Goal: Book appointment/travel/reservation

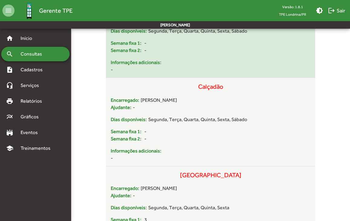
scroll to position [116, 0]
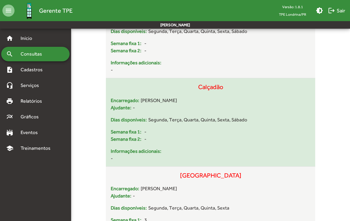
click at [207, 87] on div "Calçadão" at bounding box center [211, 90] width 200 height 15
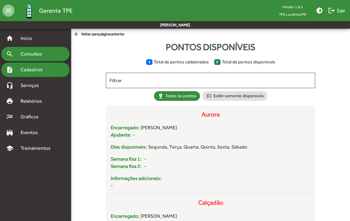
click at [35, 67] on span "Cadastros" at bounding box center [34, 69] width 34 height 7
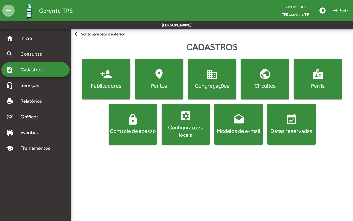
click at [150, 81] on span "location_on [GEOGRAPHIC_DATA]" at bounding box center [159, 78] width 46 height 21
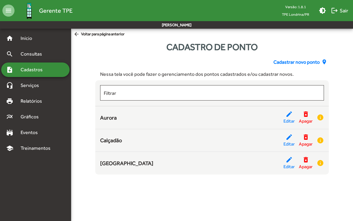
click at [309, 64] on span "Cadastrar novo ponto" at bounding box center [296, 62] width 46 height 7
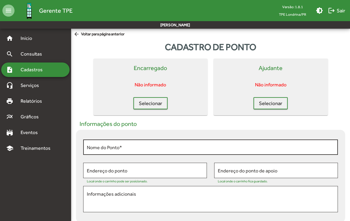
click at [108, 151] on div "Nome do Ponto *" at bounding box center [210, 146] width 247 height 17
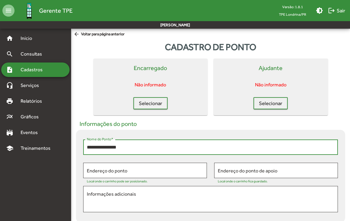
type input "**********"
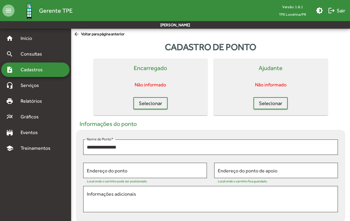
click at [104, 178] on div "Local onde o carrinho pode ser posicionado." at bounding box center [145, 180] width 116 height 6
click at [104, 174] on div "Endereço do ponto" at bounding box center [145, 170] width 116 height 17
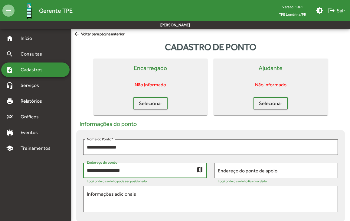
type input "**********"
click at [199, 172] on mat-icon "map" at bounding box center [199, 169] width 7 height 7
click at [253, 171] on input "Endereço do ponto de apoio" at bounding box center [276, 170] width 116 height 5
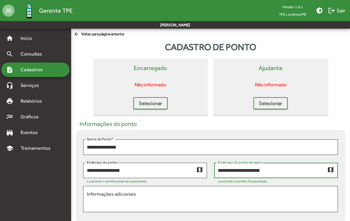
type input "**********"
click at [332, 171] on mat-icon "map" at bounding box center [330, 169] width 7 height 7
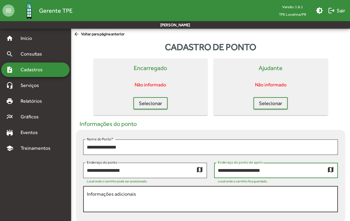
click at [108, 200] on textarea "Informações adicionais" at bounding box center [210, 200] width 247 height 18
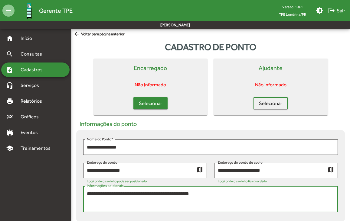
type textarea "**********"
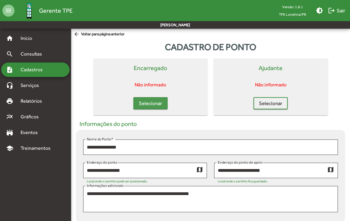
click at [150, 106] on span "Selecionar" at bounding box center [150, 103] width 23 height 11
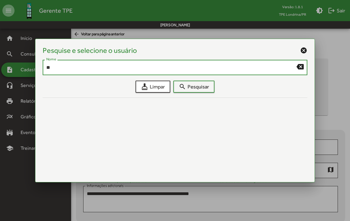
type input "*"
type input "*******"
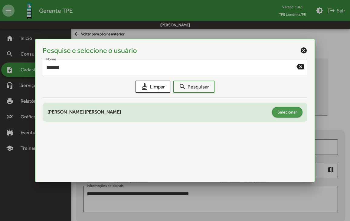
click at [281, 112] on span "Selecionar" at bounding box center [287, 112] width 20 height 11
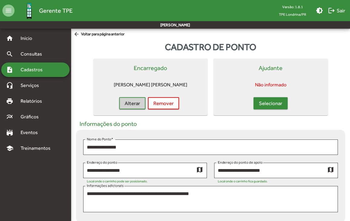
click at [264, 102] on span "Selecionar" at bounding box center [270, 103] width 23 height 11
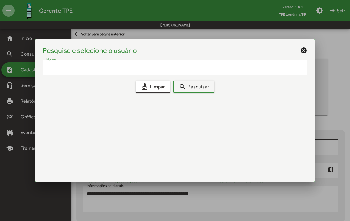
click at [183, 69] on input "Nome" at bounding box center [175, 67] width 258 height 5
type input "******"
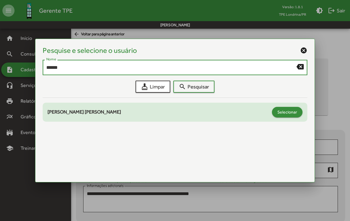
click at [293, 114] on span "Selecionar" at bounding box center [287, 112] width 20 height 11
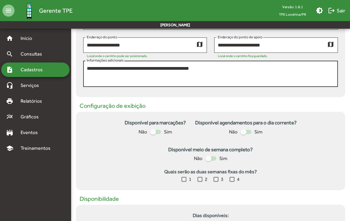
scroll to position [127, 0]
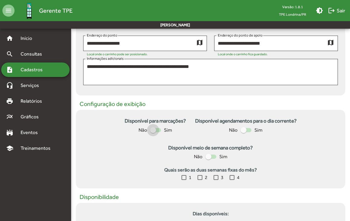
click at [154, 130] on div at bounding box center [153, 130] width 6 height 6
click at [244, 130] on div at bounding box center [243, 130] width 6 height 6
click at [209, 158] on div at bounding box center [208, 157] width 6 height 6
click at [232, 180] on div at bounding box center [231, 177] width 5 height 5
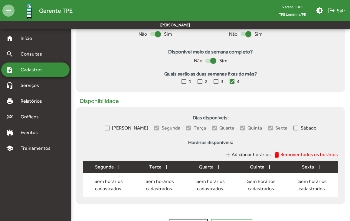
scroll to position [271, 0]
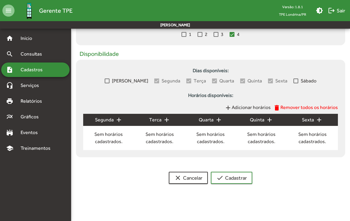
click at [230, 106] on mat-icon "add" at bounding box center [227, 107] width 7 height 7
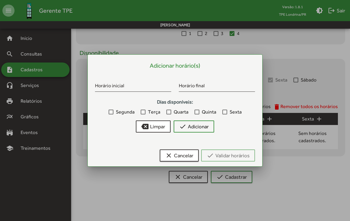
scroll to position [0, 0]
click at [109, 111] on div at bounding box center [111, 112] width 5 height 5
click at [142, 113] on div at bounding box center [143, 112] width 5 height 5
click at [169, 113] on div at bounding box center [168, 112] width 5 height 5
click at [196, 112] on div at bounding box center [196, 112] width 5 height 5
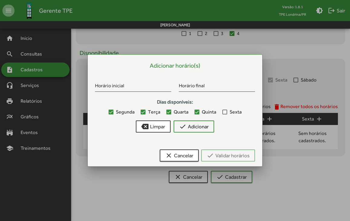
click at [229, 113] on span "Sexta" at bounding box center [235, 112] width 12 height 7
click at [140, 87] on input "Horário inicial" at bounding box center [133, 86] width 76 height 5
type input "*****"
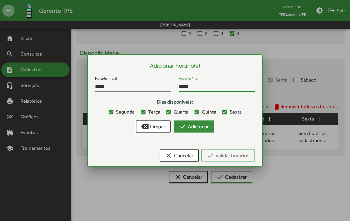
type input "*****"
click at [214, 125] on button "check Adicionar" at bounding box center [194, 127] width 41 height 12
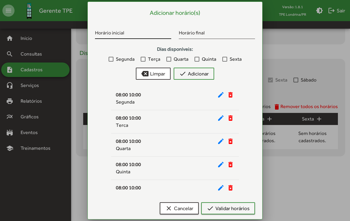
click at [109, 32] on input "Horário inicial" at bounding box center [133, 33] width 76 height 5
type input "*****"
type input "*"
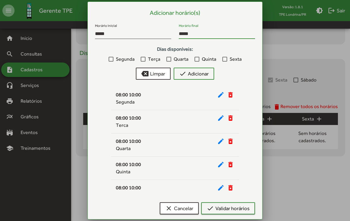
type input "*****"
click at [111, 58] on div at bounding box center [111, 59] width 5 height 5
click at [140, 59] on div "Segunda Terça Quarta Quinta Sexta" at bounding box center [175, 59] width 160 height 8
click at [144, 61] on div at bounding box center [143, 59] width 5 height 5
click at [167, 60] on div at bounding box center [168, 59] width 5 height 5
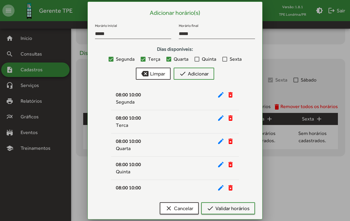
click at [197, 59] on div at bounding box center [196, 59] width 5 height 5
click at [225, 59] on div at bounding box center [224, 59] width 5 height 5
click at [203, 74] on span "check Adicionar" at bounding box center [194, 73] width 30 height 11
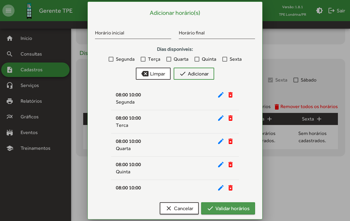
click at [233, 207] on span "check Validar horários" at bounding box center [227, 208] width 43 height 11
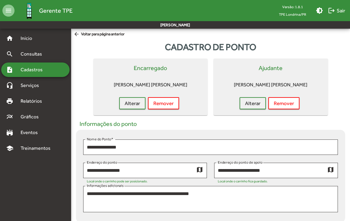
scroll to position [271, 0]
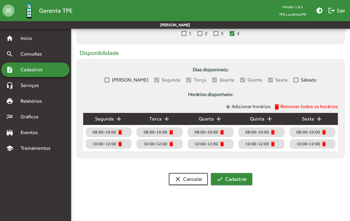
click at [238, 182] on span "check Cadastrar" at bounding box center [231, 179] width 31 height 11
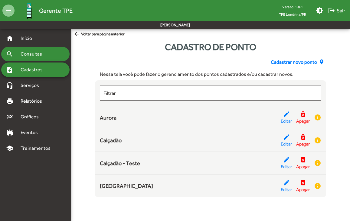
click at [26, 57] on span "Consultas" at bounding box center [33, 53] width 33 height 7
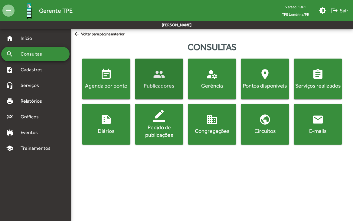
click at [158, 89] on div "Publicadores" at bounding box center [159, 86] width 46 height 8
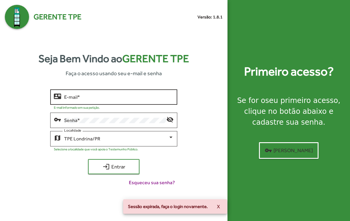
click at [89, 98] on input "E-mail *" at bounding box center [118, 97] width 109 height 5
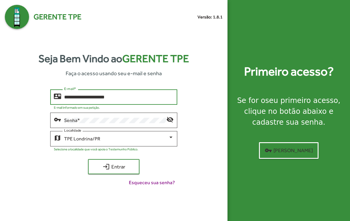
type input "**********"
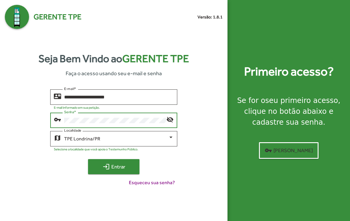
click at [111, 163] on span "login Entrar" at bounding box center [113, 166] width 41 height 11
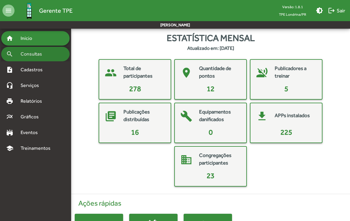
click at [40, 56] on span "Consultas" at bounding box center [33, 53] width 33 height 7
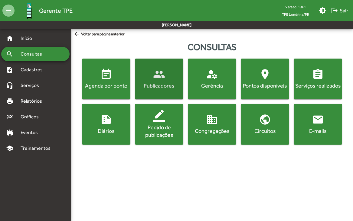
click at [166, 88] on div "Publicadores" at bounding box center [159, 86] width 46 height 8
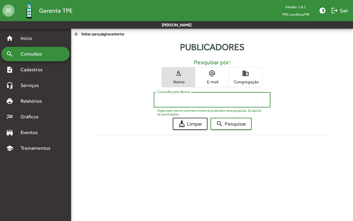
click at [165, 102] on input "Consulte pelo Nome" at bounding box center [211, 99] width 109 height 5
click at [210, 118] on button "search Pesquisar" at bounding box center [230, 124] width 41 height 12
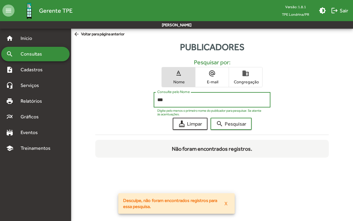
click at [210, 118] on button "search Pesquisar" at bounding box center [230, 124] width 41 height 12
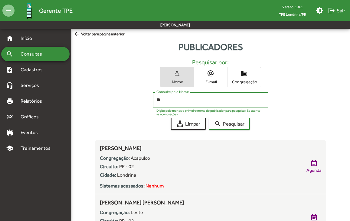
type input "*"
click at [209, 118] on button "search Pesquisar" at bounding box center [229, 124] width 41 height 12
type input "*"
click at [209, 118] on button "search Pesquisar" at bounding box center [229, 124] width 41 height 12
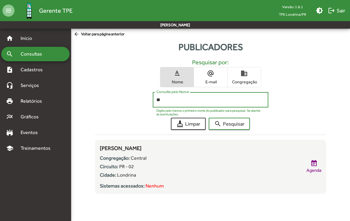
type input "*"
click at [209, 118] on button "search Pesquisar" at bounding box center [229, 124] width 41 height 12
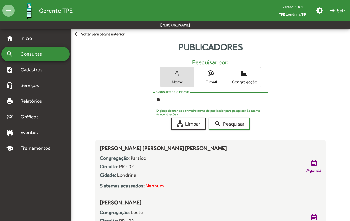
type input "*"
click at [209, 118] on button "search Pesquisar" at bounding box center [229, 124] width 41 height 12
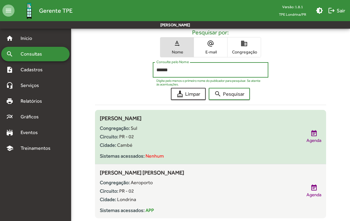
scroll to position [47, 0]
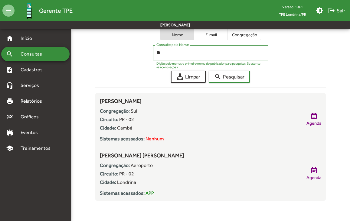
type input "*"
click at [209, 71] on button "search Pesquisar" at bounding box center [229, 77] width 41 height 12
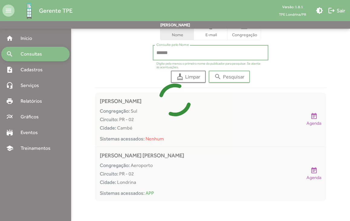
scroll to position [0, 0]
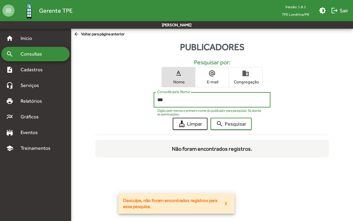
click at [210, 118] on button "search Pesquisar" at bounding box center [230, 124] width 41 height 12
type input "*"
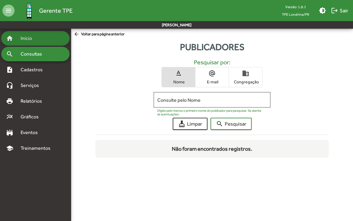
click at [21, 36] on span "Início" at bounding box center [29, 38] width 24 height 7
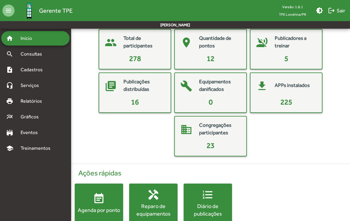
scroll to position [67, 0]
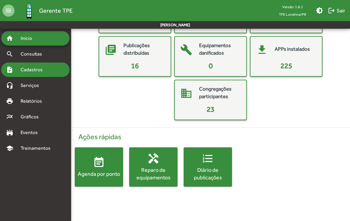
click at [32, 70] on span "Cadastros" at bounding box center [34, 69] width 34 height 7
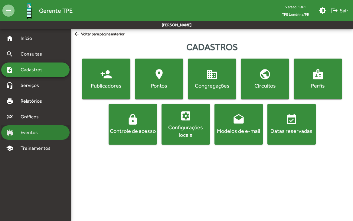
click at [27, 132] on span "Eventos" at bounding box center [31, 132] width 29 height 7
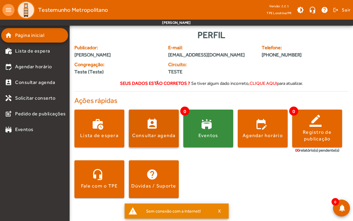
click at [149, 123] on span at bounding box center [154, 129] width 50 height 15
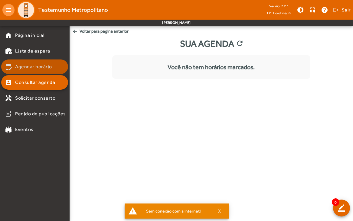
click at [29, 67] on span "Agendar horário" at bounding box center [33, 66] width 37 height 7
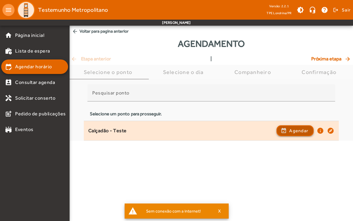
click at [301, 128] on span "Agendar" at bounding box center [298, 130] width 19 height 7
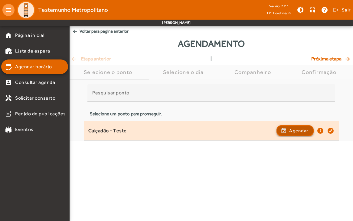
click at [289, 132] on span "Agendar" at bounding box center [298, 130] width 19 height 7
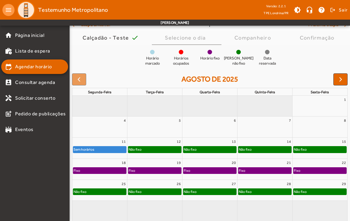
scroll to position [47, 0]
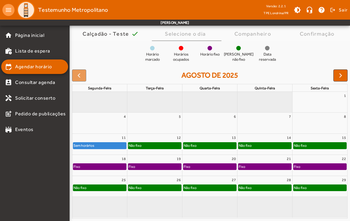
click at [147, 144] on div "Não fixo" at bounding box center [154, 146] width 53 height 6
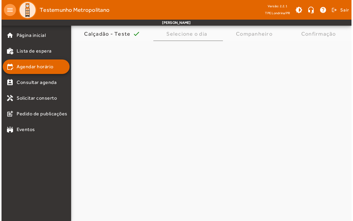
scroll to position [0, 0]
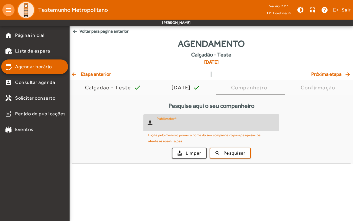
click at [166, 128] on input "Publicador" at bounding box center [216, 125] width 118 height 7
click at [209, 148] on button "search Pesquisar" at bounding box center [229, 153] width 41 height 11
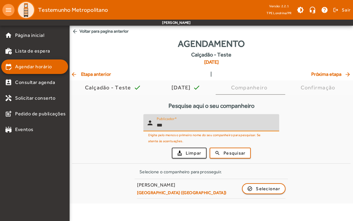
click at [209, 148] on button "search Pesquisar" at bounding box center [229, 153] width 41 height 11
click at [173, 124] on input "***" at bounding box center [216, 125] width 118 height 7
type input "*"
click at [209, 148] on button "search Pesquisar" at bounding box center [229, 153] width 41 height 11
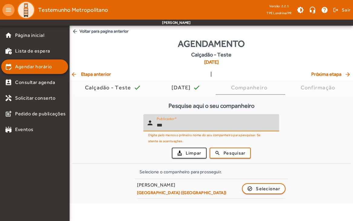
click at [173, 124] on input "***" at bounding box center [216, 125] width 118 height 7
type input "*"
type input "***"
click at [209, 148] on button "search Pesquisar" at bounding box center [229, 153] width 41 height 11
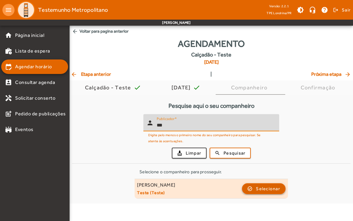
click at [263, 187] on span "Selecionar" at bounding box center [268, 188] width 24 height 7
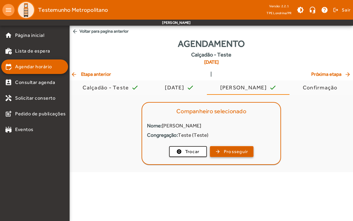
click at [232, 152] on span "Prosseguir" at bounding box center [236, 151] width 24 height 7
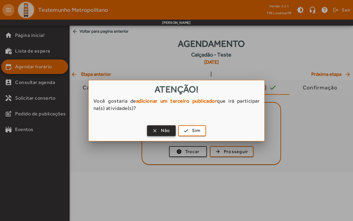
click at [164, 131] on span "Não" at bounding box center [165, 130] width 9 height 7
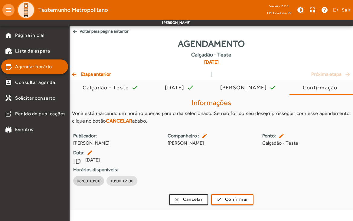
click at [77, 183] on span "08:00 10:00" at bounding box center [89, 181] width 24 height 6
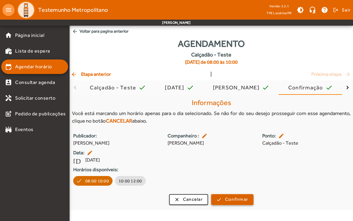
click at [239, 204] on span "submit" at bounding box center [232, 200] width 41 height 15
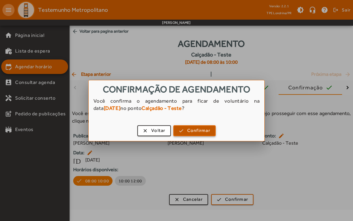
click at [193, 129] on span "Confirmar" at bounding box center [198, 130] width 23 height 7
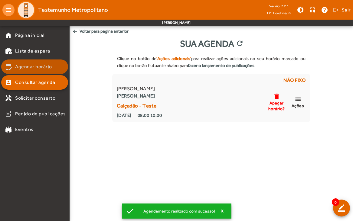
click at [40, 65] on span "Agendar horário" at bounding box center [33, 66] width 37 height 7
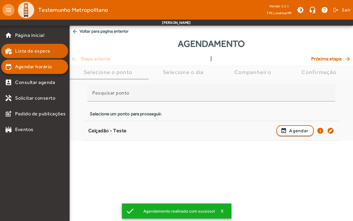
click at [33, 50] on span "Lista de espera" at bounding box center [32, 50] width 35 height 7
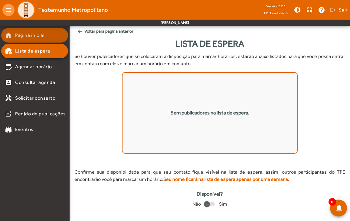
click at [19, 34] on span "Página inicial" at bounding box center [29, 35] width 29 height 7
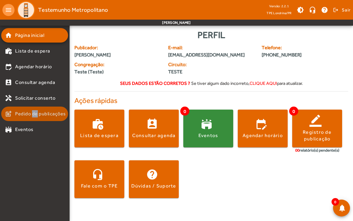
click at [34, 113] on span "Pedido de publicações" at bounding box center [40, 113] width 51 height 7
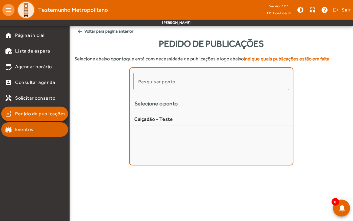
click at [27, 131] on span "Eventos" at bounding box center [24, 129] width 18 height 7
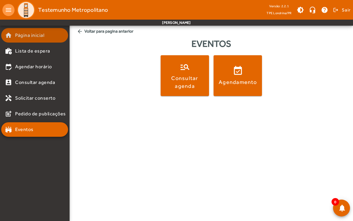
click at [28, 35] on span "Página inicial" at bounding box center [29, 35] width 29 height 7
